Goal: Task Accomplishment & Management: Complete application form

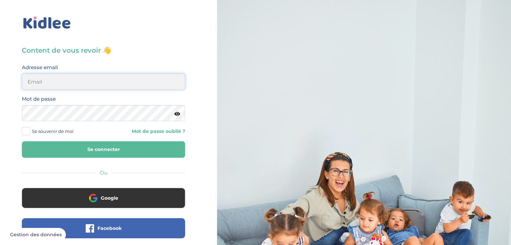
type input "franz.satta@gmail.com"
drag, startPoint x: 64, startPoint y: 146, endPoint x: 158, endPoint y: 45, distance: 137.5
click at [158, 45] on div "Content de vous revoir 👋 Avant de poursuivre veuillez vérifier que tous les cha…" at bounding box center [103, 160] width 217 height 321
click at [178, 113] on icon at bounding box center [177, 113] width 6 height 5
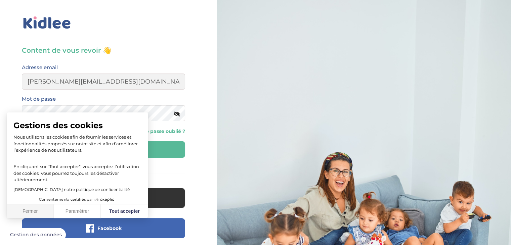
click at [43, 210] on button "Fermer" at bounding box center [30, 211] width 47 height 14
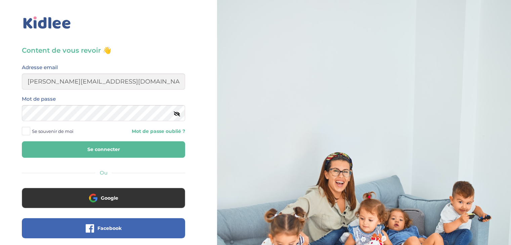
click at [42, 128] on span "Se souvenir de moi" at bounding box center [53, 131] width 42 height 9
click at [0, 0] on input "Se souvenir de moi" at bounding box center [0, 0] width 0 height 0
click at [83, 153] on button "Se connecter" at bounding box center [103, 149] width 163 height 16
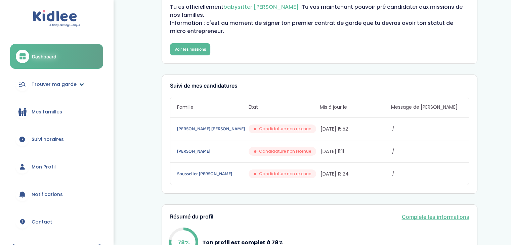
scroll to position [35, 0]
click at [66, 111] on link "Mes familles" at bounding box center [56, 112] width 93 height 24
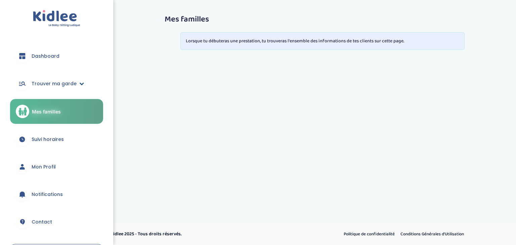
click at [79, 86] on link "Trouver ma garde" at bounding box center [56, 84] width 93 height 24
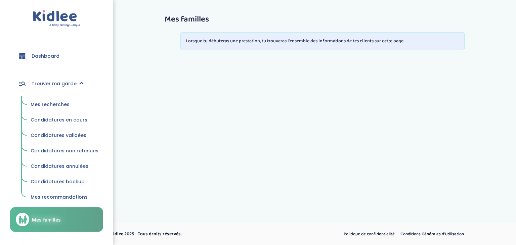
click at [63, 104] on span "Mes recherches" at bounding box center [50, 104] width 39 height 7
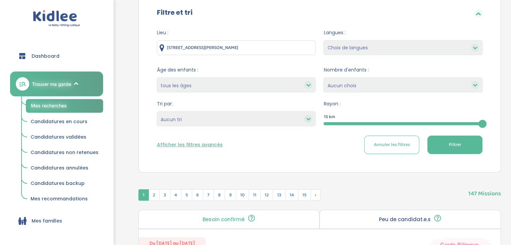
scroll to position [71, 0]
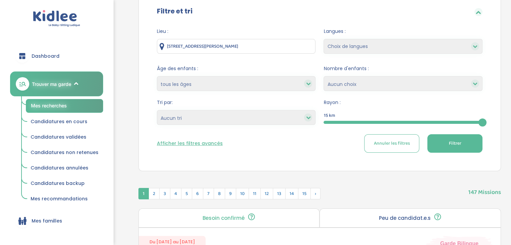
click at [384, 51] on select "Choix de langues Allemand Anglais Arabe Espagnol Grec Russe Français Coréen" at bounding box center [402, 46] width 159 height 15
select select "2"
click at [323, 39] on select "Choix de langues Allemand Anglais Arabe Espagnol Grec Russe Français Coréen" at bounding box center [402, 46] width 159 height 15
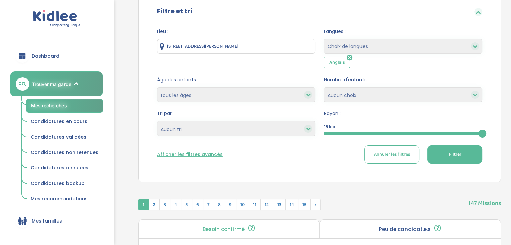
click at [363, 52] on select "Choix de langues Allemand Anglais Arabe Espagnol Grec Russe Français Coréen" at bounding box center [402, 46] width 159 height 15
select select "12"
click at [323, 39] on select "Choix de langues Allemand Anglais Arabe Espagnol Grec Russe Français Coréen" at bounding box center [402, 46] width 159 height 15
select select
click at [251, 89] on select "moins de 3 ans entre 3 et 6 ans plus de 6 ans tous les âges" at bounding box center [236, 94] width 159 height 15
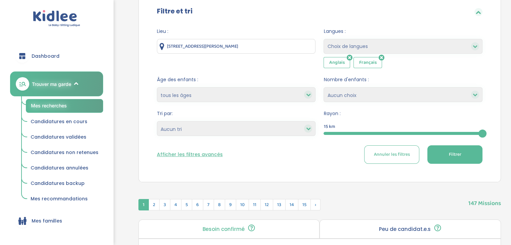
click at [277, 82] on span "Âge des enfants :" at bounding box center [236, 79] width 159 height 7
click at [354, 96] on select "1 2 3 4 Aucun choix" at bounding box center [402, 94] width 159 height 15
select select "2"
click at [323, 87] on select "1 2 3 4 Aucun choix" at bounding box center [402, 94] width 159 height 15
click at [276, 122] on select "Heures par semaine (croissant) Heures par semaine (décroissant) Date de démarra…" at bounding box center [236, 128] width 159 height 15
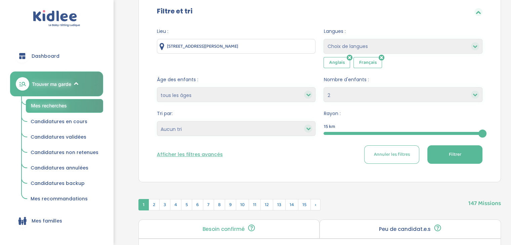
click at [274, 123] on select "Heures par semaine (croissant) Heures par semaine (décroissant) Date de démarra…" at bounding box center [236, 128] width 159 height 15
click at [405, 128] on div "15 km" at bounding box center [402, 125] width 159 height 8
click at [380, 140] on form "Lieu : 117 Rue Charles Tillon, Aubervilliers, France Langues : Choix de langues…" at bounding box center [319, 96] width 325 height 136
click at [366, 131] on div "15" at bounding box center [402, 134] width 159 height 8
click at [452, 153] on span "Filtrer" at bounding box center [454, 154] width 12 height 7
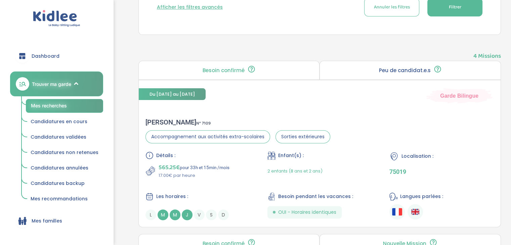
scroll to position [219, 0]
click at [231, 178] on div "Détails : 565.25€ pour 33h et 15min /mois 17.00€ par heure Enfant(s) : 2 enfant…" at bounding box center [319, 185] width 348 height 69
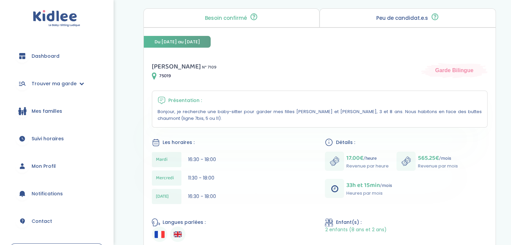
scroll to position [68, 0]
click at [210, 151] on div "[DATE] 16:30 - 18:00" at bounding box center [233, 158] width 163 height 15
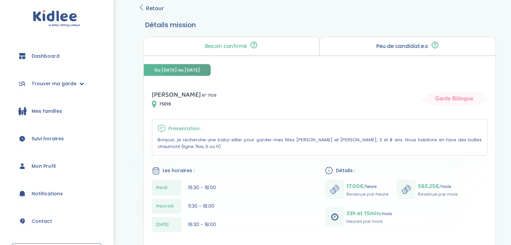
scroll to position [26, 0]
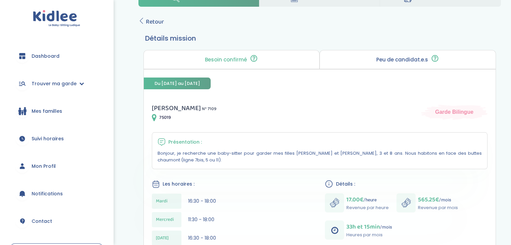
click at [409, 62] on p "Peu de candidat.e.s" at bounding box center [402, 59] width 52 height 5
drag, startPoint x: 435, startPoint y: 56, endPoint x: 429, endPoint y: 63, distance: 9.0
click at [429, 63] on div "Peu de candidat.e.s 🔍 D’autres personnes ont déjà postulé. Tu peux encore faire…" at bounding box center [407, 59] width 176 height 19
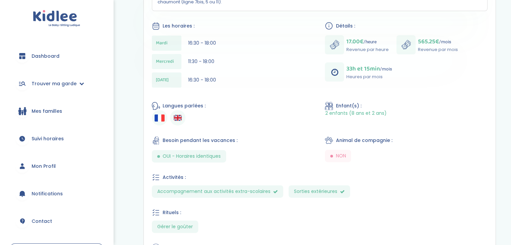
scroll to position [286, 0]
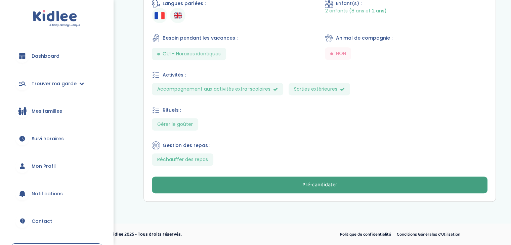
click at [252, 185] on button "Pré-candidater" at bounding box center [319, 185] width 335 height 17
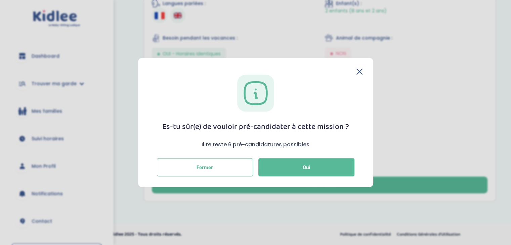
click at [362, 73] on div "Es-tu sûr(e) de vouloir pré-candidater à cette mission ? Il te reste 6 pré-cand…" at bounding box center [255, 122] width 235 height 129
click at [359, 70] on icon at bounding box center [359, 72] width 6 height 6
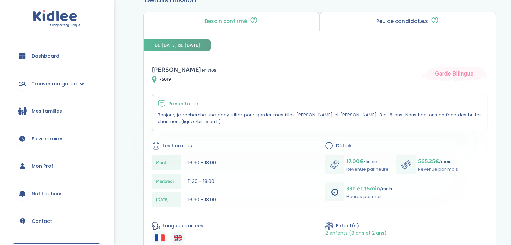
scroll to position [63, 0]
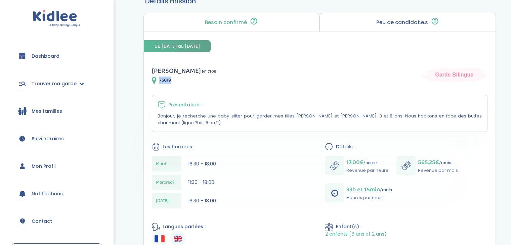
drag, startPoint x: 159, startPoint y: 81, endPoint x: 173, endPoint y: 81, distance: 14.1
click at [173, 81] on div "75019" at bounding box center [184, 80] width 64 height 8
copy span "75019"
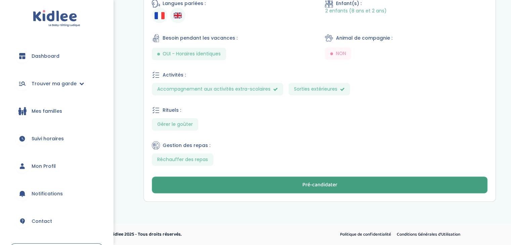
click at [316, 186] on div "Pré-candidater" at bounding box center [319, 185] width 35 height 8
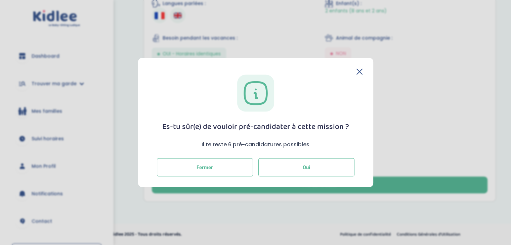
click at [304, 166] on span "Oui" at bounding box center [306, 167] width 7 height 6
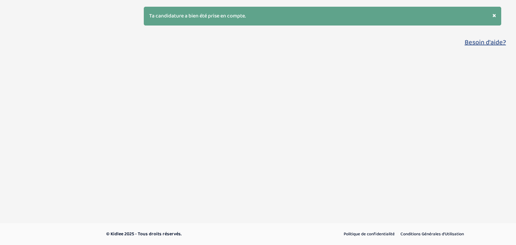
select select "2"
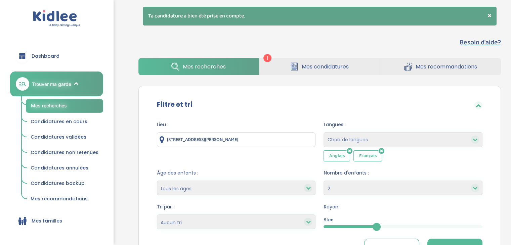
scroll to position [20, 0]
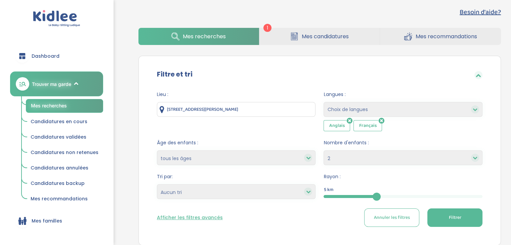
click at [287, 38] on link "Mes candidatures" at bounding box center [319, 36] width 121 height 17
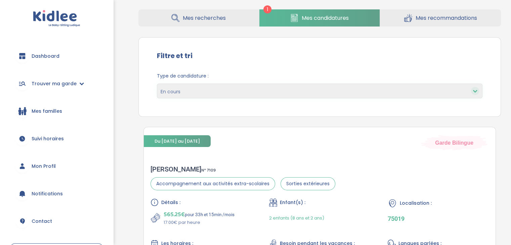
scroll to position [26, 0]
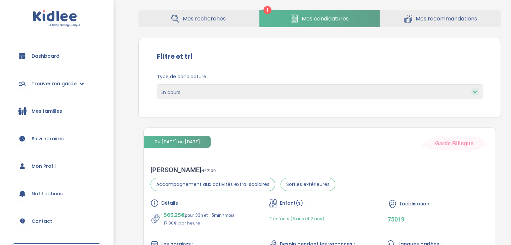
click at [202, 26] on link "Mes recherches" at bounding box center [198, 18] width 121 height 17
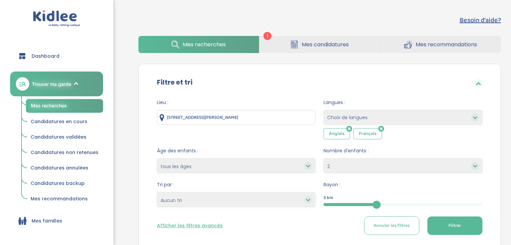
select select "2"
click at [298, 44] on link "Mes candidatures" at bounding box center [319, 44] width 121 height 17
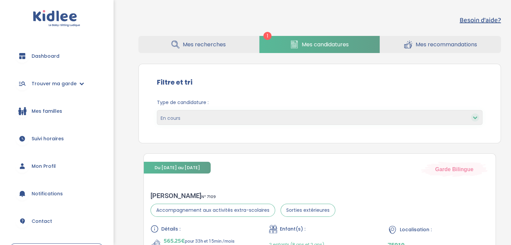
click at [210, 38] on link "Mes recherches" at bounding box center [198, 44] width 121 height 17
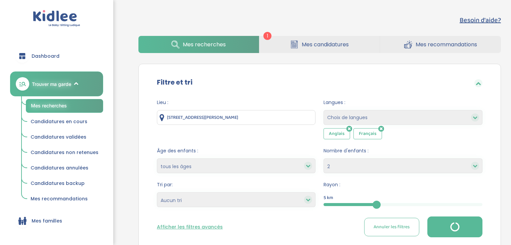
select select "2"
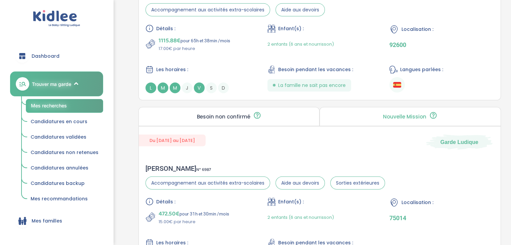
scroll to position [1847, 0]
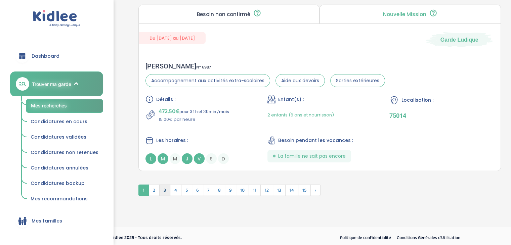
click at [164, 188] on span "3" at bounding box center [164, 190] width 11 height 11
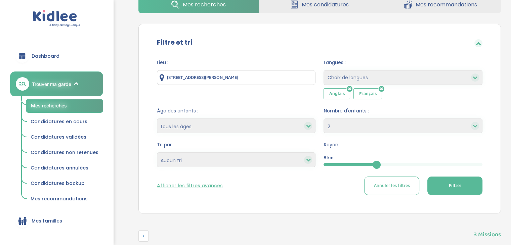
scroll to position [139, 0]
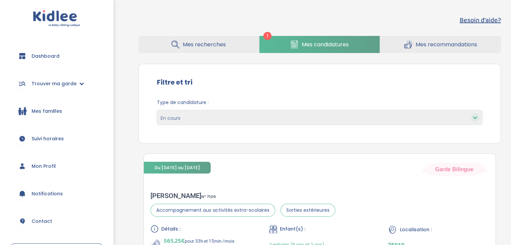
click at [192, 42] on span "Mes recherches" at bounding box center [204, 44] width 43 height 8
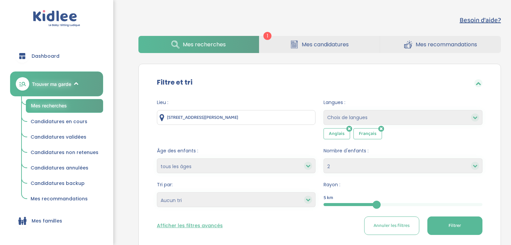
select select "2"
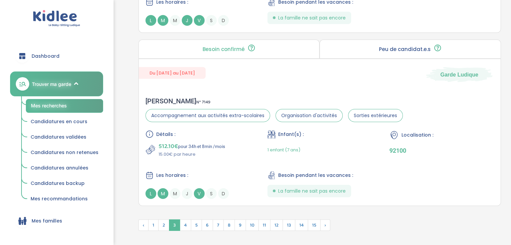
scroll to position [1845, 0]
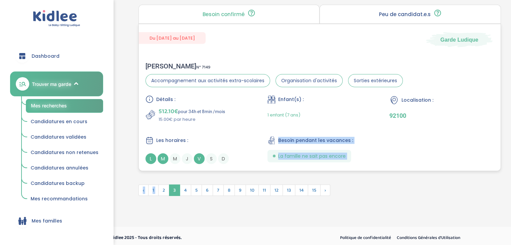
drag, startPoint x: 159, startPoint y: 185, endPoint x: 226, endPoint y: 153, distance: 74.3
click at [259, 145] on div "Détails : 512.10€ pour 34h et 8min /mois 15.00€ par heure Enfant(s) : 1 enfant …" at bounding box center [319, 129] width 348 height 69
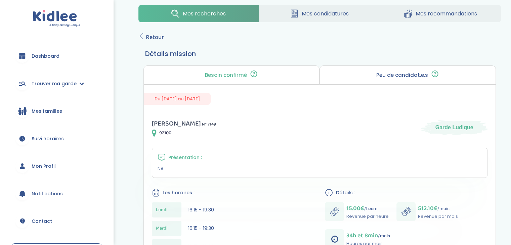
scroll to position [10, 0]
drag, startPoint x: 212, startPoint y: 55, endPoint x: 153, endPoint y: 38, distance: 61.4
click at [153, 38] on div "Mes recherches Mes candidatures Mes recommandations Retour Détails mission Beso…" at bounding box center [319, 238] width 382 height 476
click at [144, 39] on link "Retour" at bounding box center [151, 36] width 26 height 9
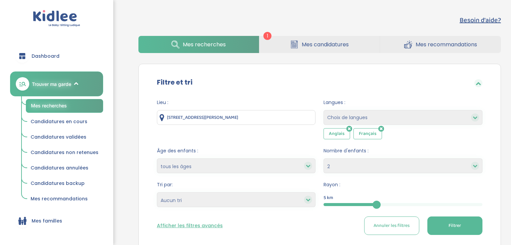
select select "2"
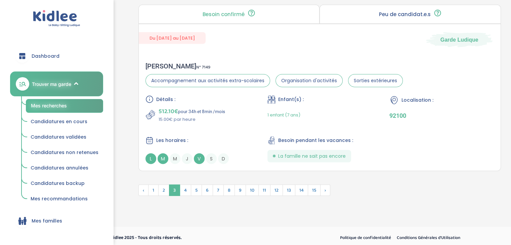
click at [74, 123] on span "Candidatures en cours" at bounding box center [59, 121] width 57 height 7
